Goal: Task Accomplishment & Management: Use online tool/utility

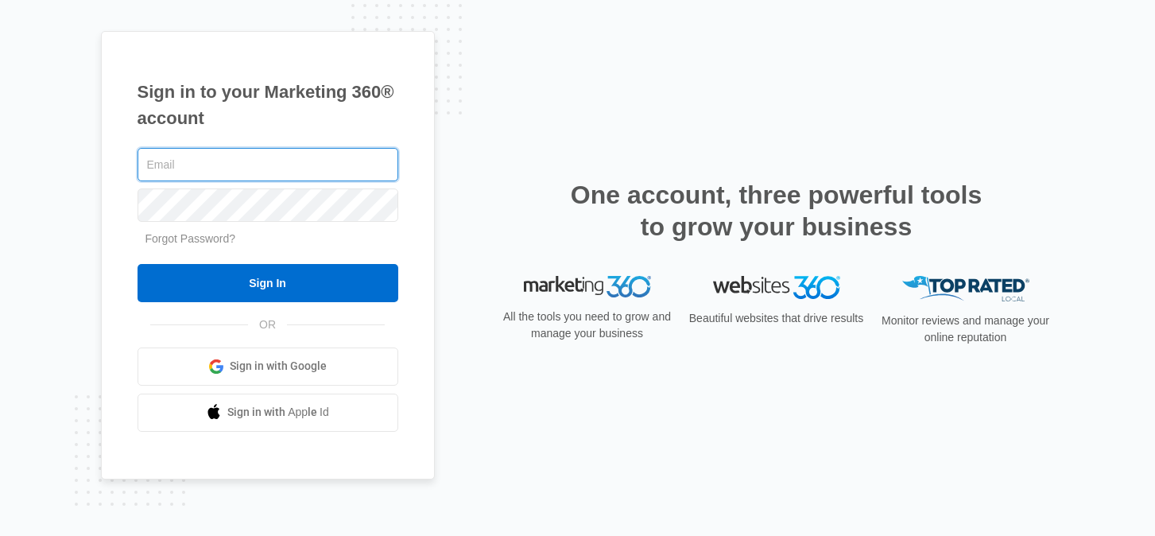
click at [256, 167] on input "text" at bounding box center [268, 164] width 261 height 33
type input "[PERSON_NAME][EMAIL_ADDRESS][PERSON_NAME][DOMAIN_NAME]"
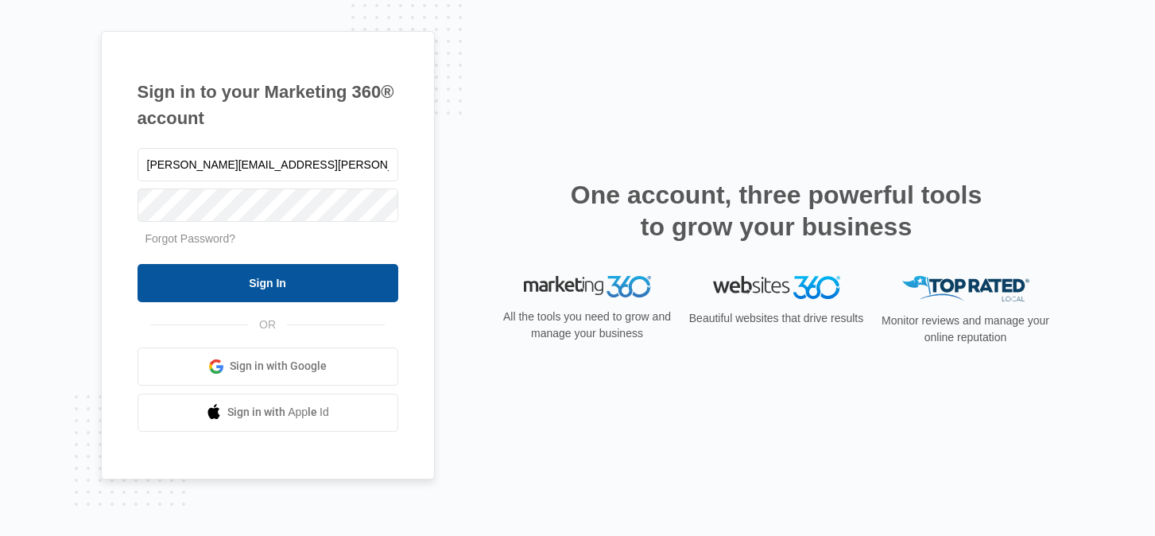
click at [211, 285] on input "Sign In" at bounding box center [268, 283] width 261 height 38
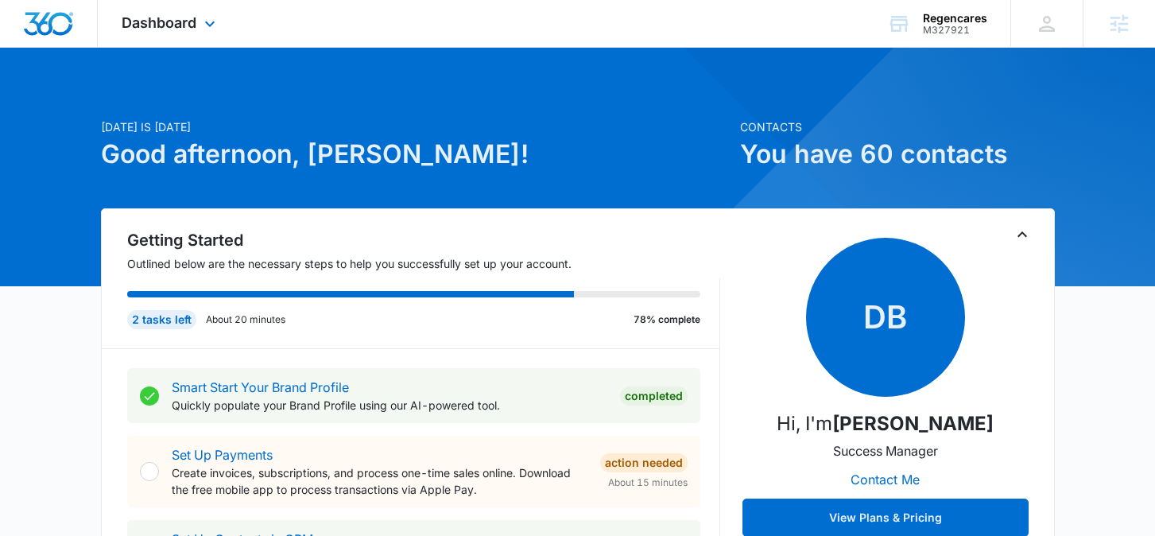
click at [196, 26] on div "Dashboard Apps Reputation Forms CRM Email Social Content Ads Intelligence Files…" at bounding box center [170, 23] width 145 height 47
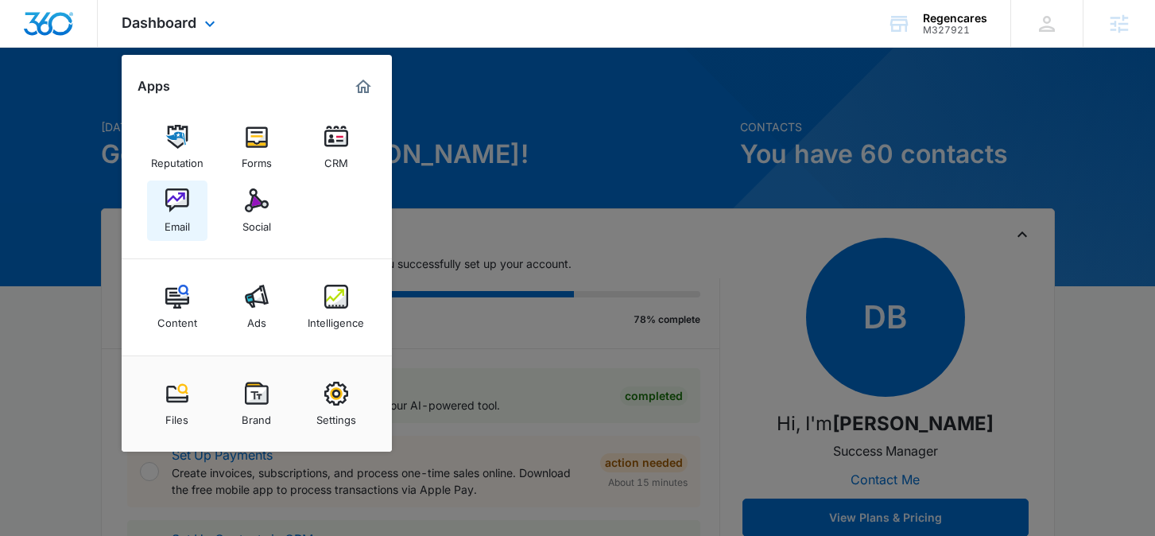
click at [167, 202] on img at bounding box center [177, 200] width 24 height 24
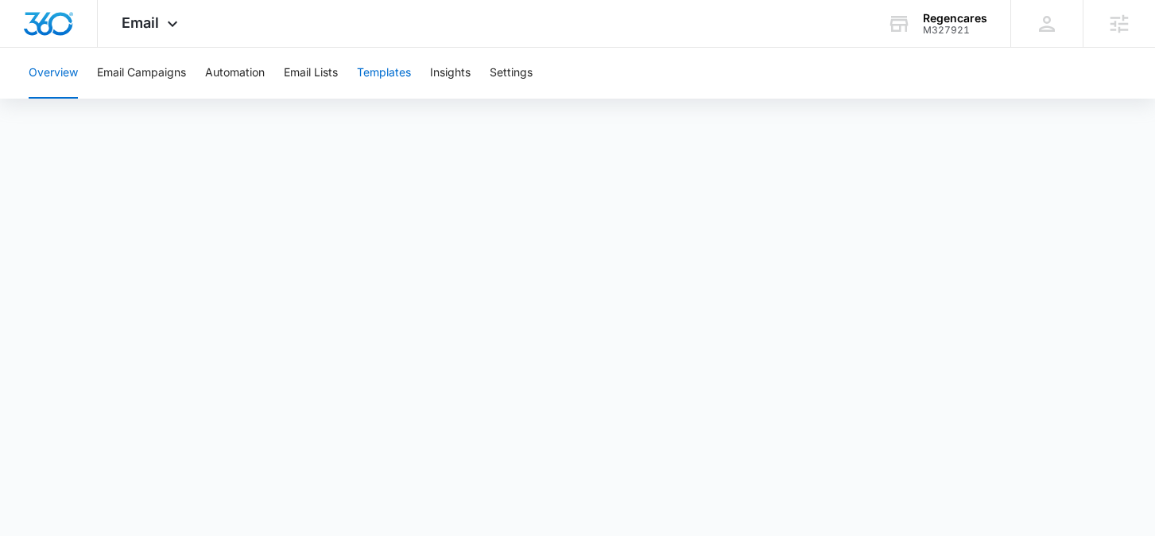
click at [392, 68] on button "Templates" at bounding box center [384, 73] width 54 height 51
click at [170, 19] on icon at bounding box center [172, 27] width 19 height 19
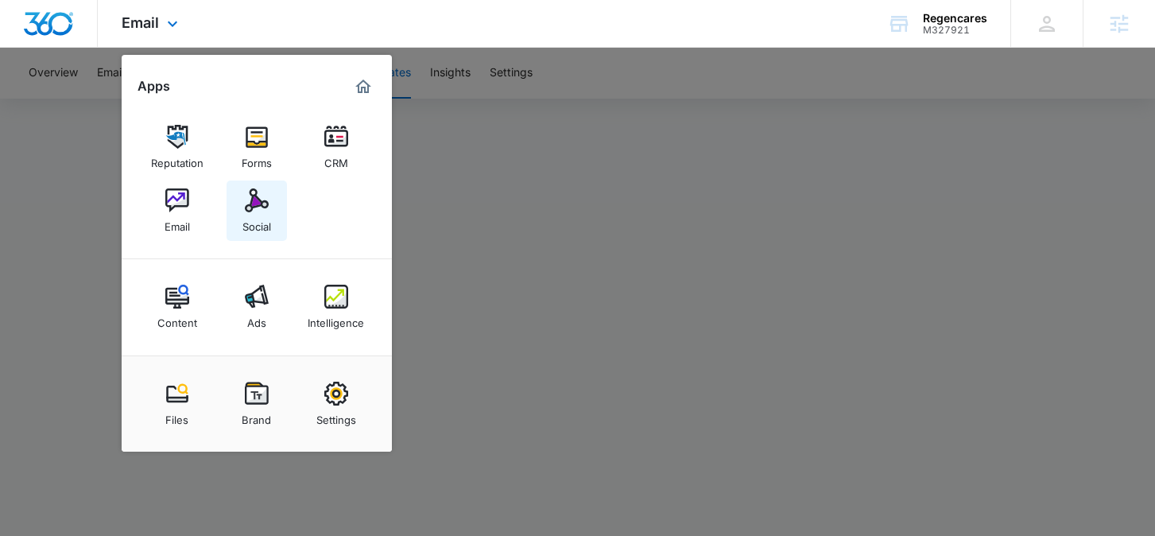
click at [241, 208] on link "Social" at bounding box center [257, 210] width 60 height 60
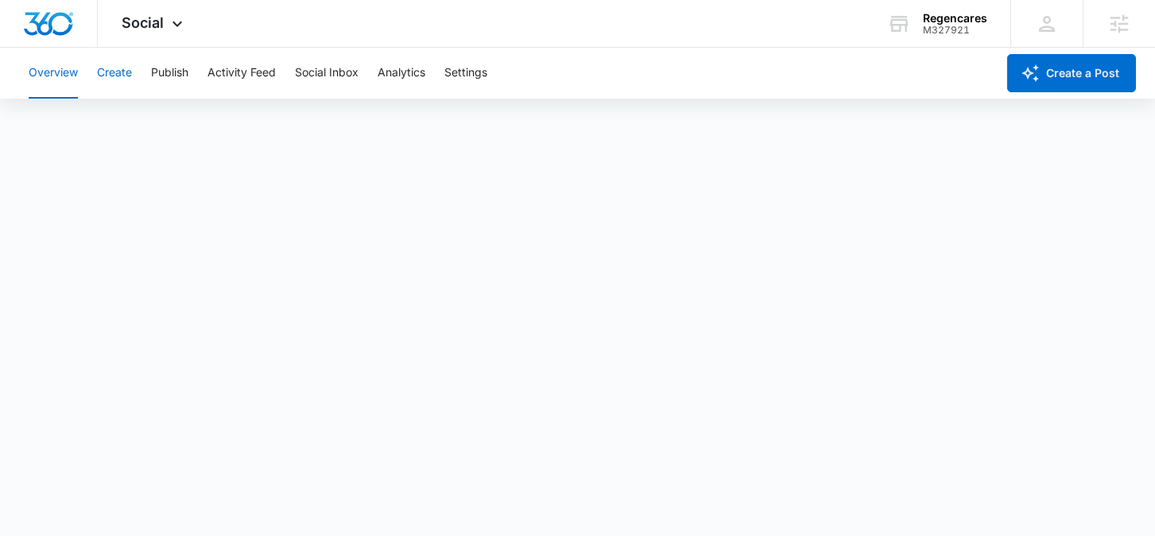
click at [123, 72] on button "Create" at bounding box center [114, 73] width 35 height 51
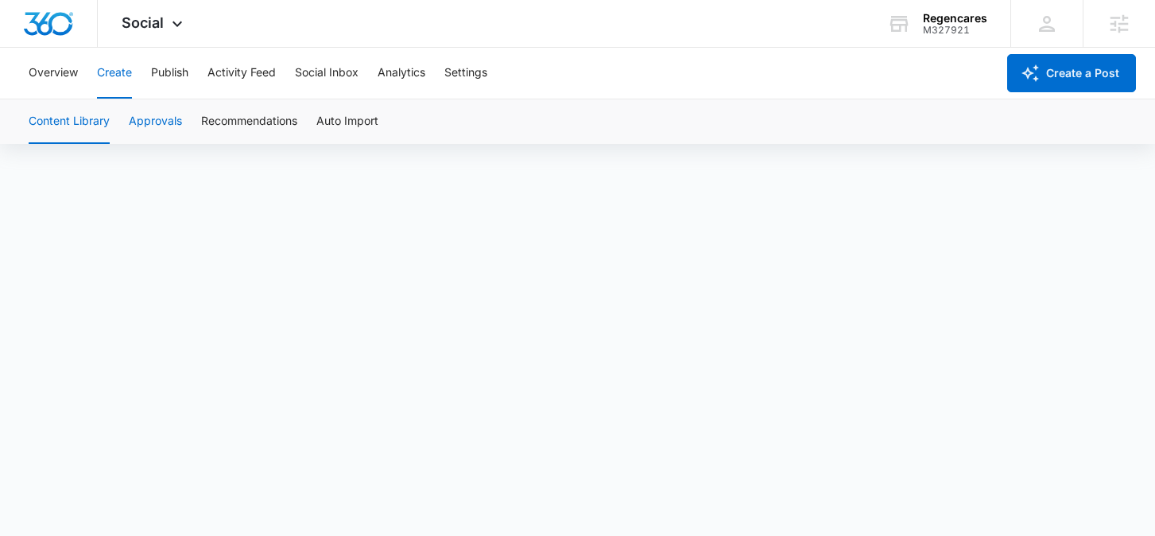
click at [151, 122] on button "Approvals" at bounding box center [155, 121] width 53 height 45
